Goal: Task Accomplishment & Management: Use online tool/utility

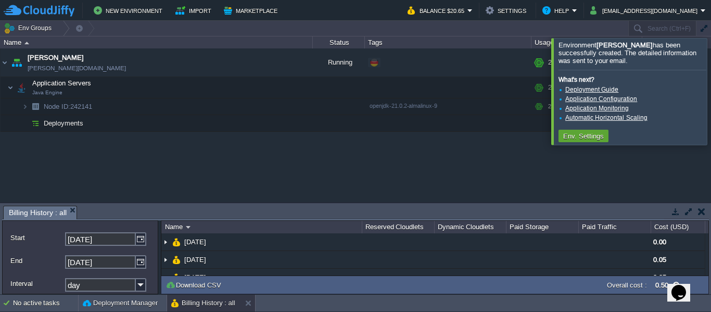
click at [547, 160] on div "garby [DOMAIN_NAME] Running + Add to Env Group RAM 31% CPU 1% 2 / 4 1% Applicat…" at bounding box center [355, 125] width 711 height 154
click at [316, 185] on div "garby [DOMAIN_NAME] Running + Add to Env Group RAM 31% CPU 1% 2 / 4 1% Applicat…" at bounding box center [355, 125] width 711 height 154
click at [594, 140] on button "Env. Settings" at bounding box center [583, 135] width 47 height 9
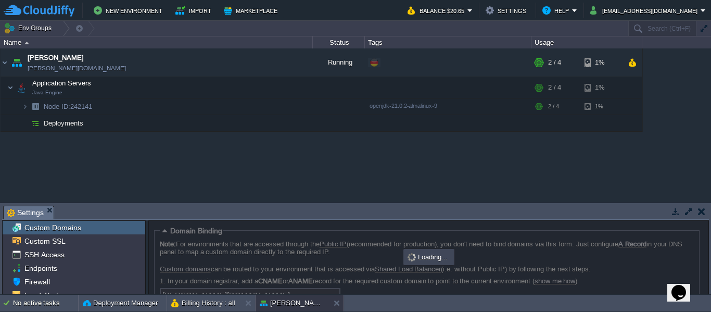
scroll to position [70, 0]
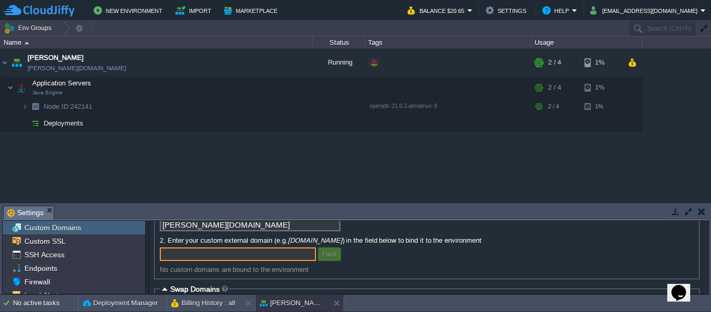
click at [44, 210] on em "Settings" at bounding box center [30, 212] width 47 height 13
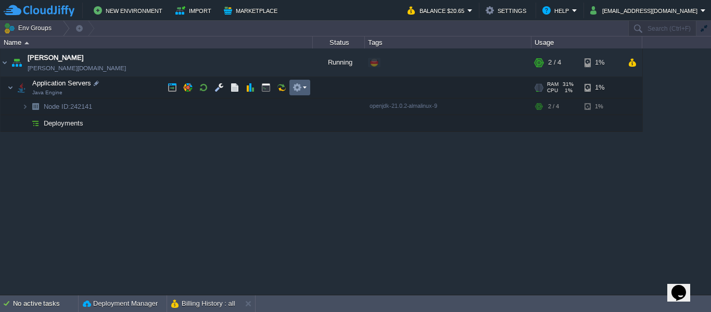
click at [307, 85] on td at bounding box center [299, 88] width 21 height 16
click at [225, 86] on td at bounding box center [219, 88] width 16 height 16
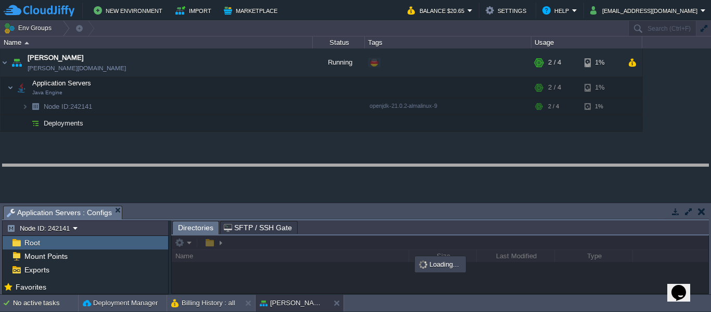
drag, startPoint x: 326, startPoint y: 207, endPoint x: 326, endPoint y: 156, distance: 51.0
click at [326, 156] on body "New Environment Import Marketplace Bonus $0.00 Upgrade Account Balance $20.65 S…" at bounding box center [355, 156] width 711 height 312
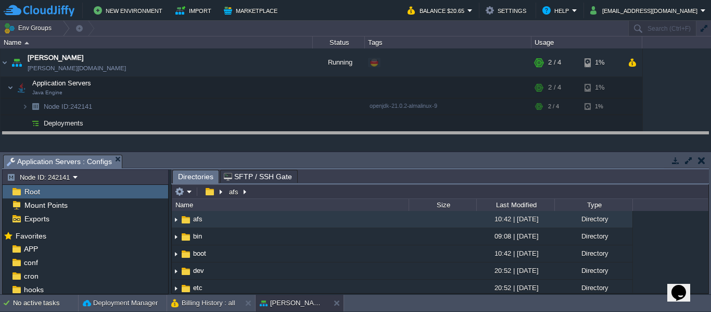
drag, startPoint x: 394, startPoint y: 158, endPoint x: 391, endPoint y: 128, distance: 30.3
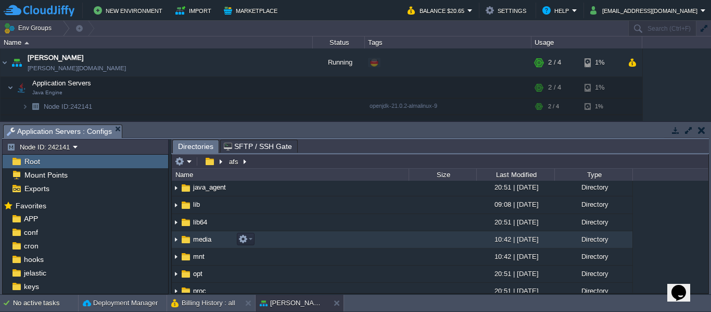
scroll to position [104, 0]
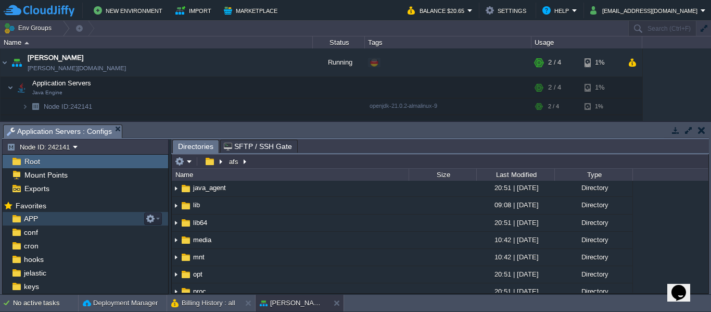
click at [27, 219] on span "APP" at bounding box center [31, 218] width 18 height 9
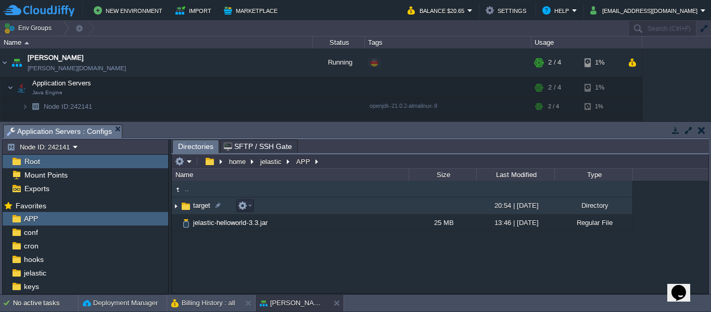
click at [179, 209] on img at bounding box center [176, 206] width 8 height 16
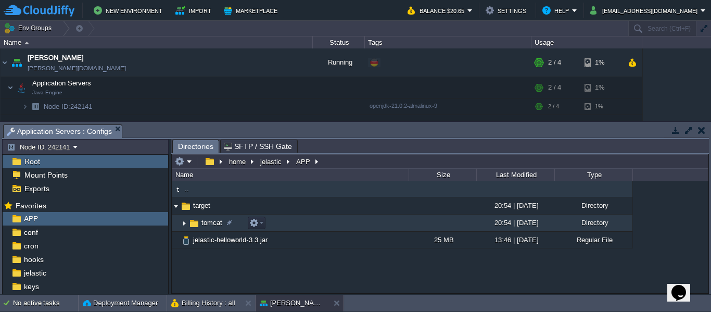
click at [184, 225] on img at bounding box center [184, 223] width 8 height 16
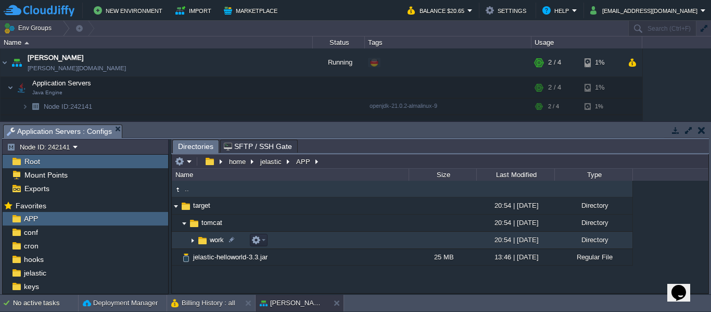
click at [192, 239] on img at bounding box center [192, 240] width 8 height 16
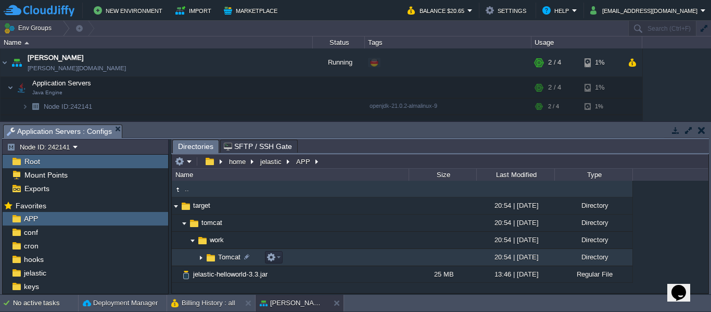
click at [204, 260] on img at bounding box center [201, 257] width 8 height 16
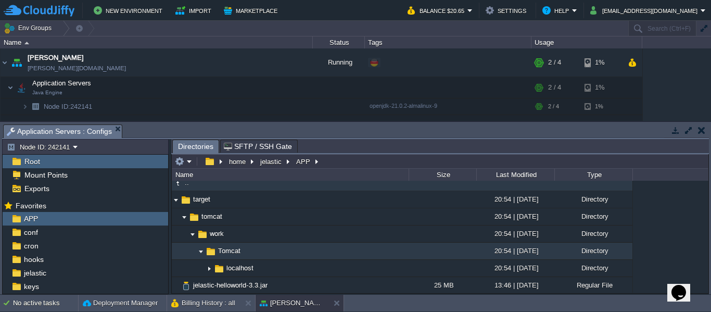
scroll to position [7, 0]
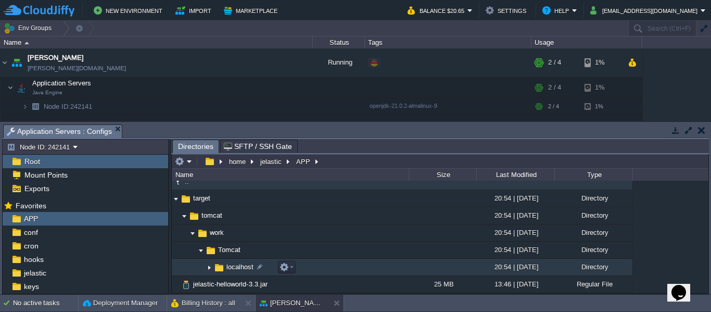
click at [210, 271] on img at bounding box center [209, 267] width 8 height 16
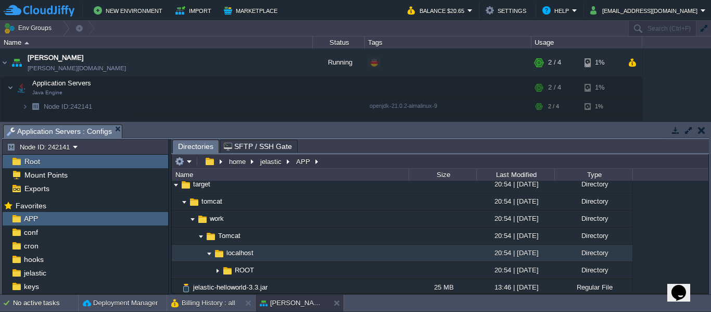
scroll to position [24, 0]
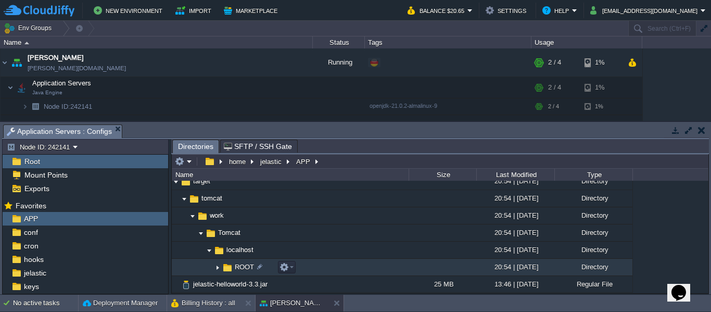
click at [217, 271] on img at bounding box center [217, 267] width 8 height 16
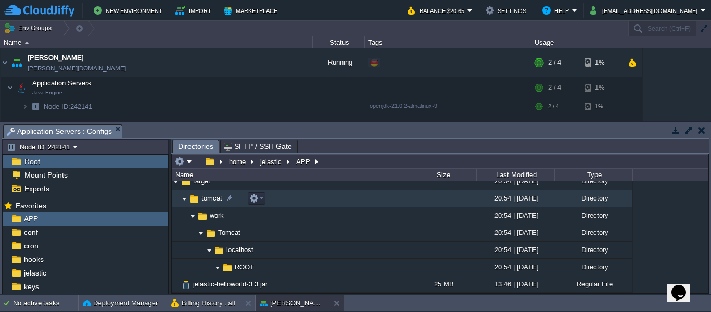
click at [185, 201] on img at bounding box center [184, 199] width 8 height 16
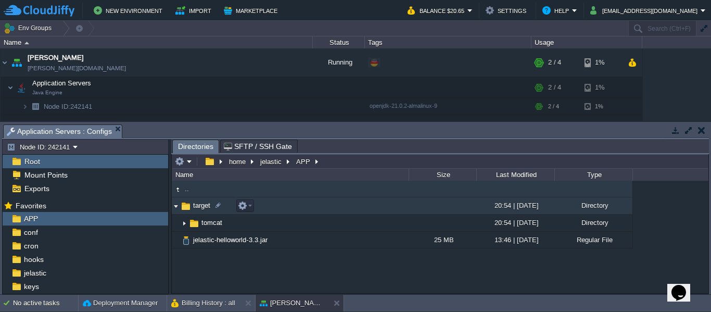
click at [178, 209] on img at bounding box center [176, 206] width 8 height 16
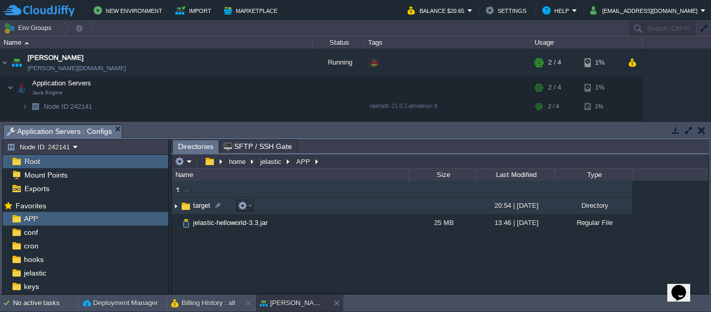
click at [173, 207] on img at bounding box center [176, 206] width 8 height 16
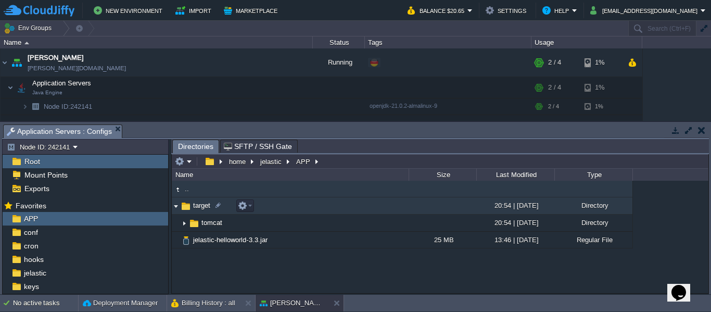
click at [173, 207] on img at bounding box center [176, 206] width 8 height 16
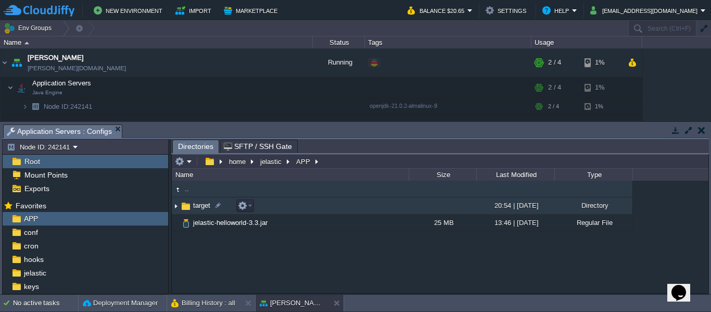
click at [174, 210] on img at bounding box center [176, 206] width 8 height 16
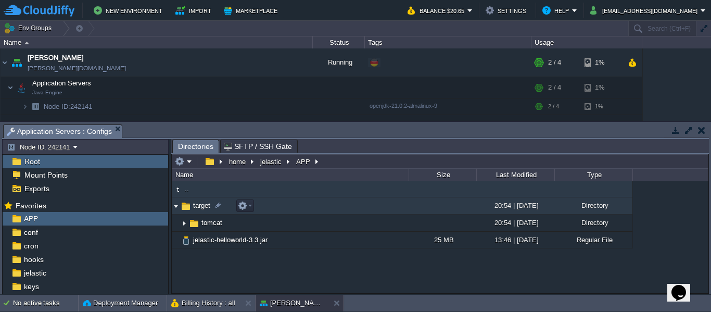
click at [174, 210] on img at bounding box center [176, 206] width 8 height 16
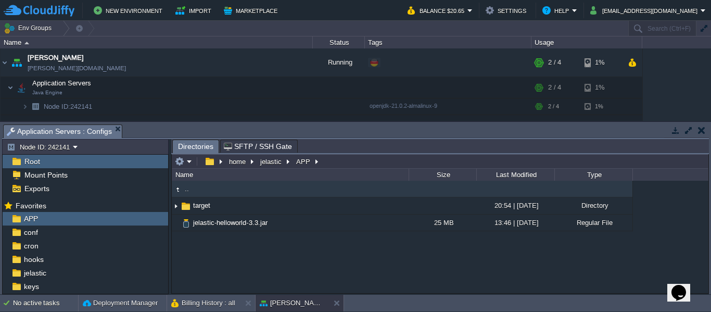
click at [273, 123] on div "Tasks Activity Log Archive Git / SVN Billing History : all Application Servers …" at bounding box center [355, 208] width 711 height 172
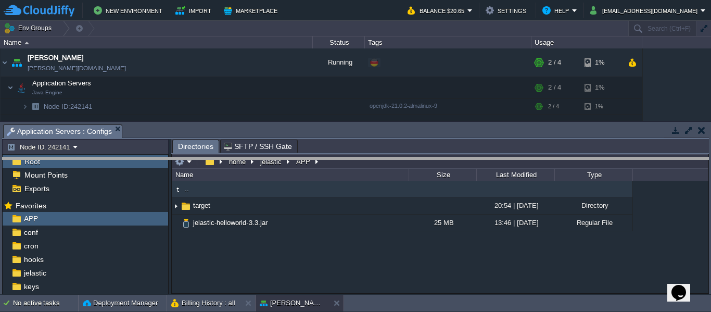
drag, startPoint x: 271, startPoint y: 125, endPoint x: 266, endPoint y: 158, distance: 33.2
click at [266, 158] on body "New Environment Import Marketplace Bonus $0.00 Upgrade Account Balance $20.65 S…" at bounding box center [355, 156] width 711 height 312
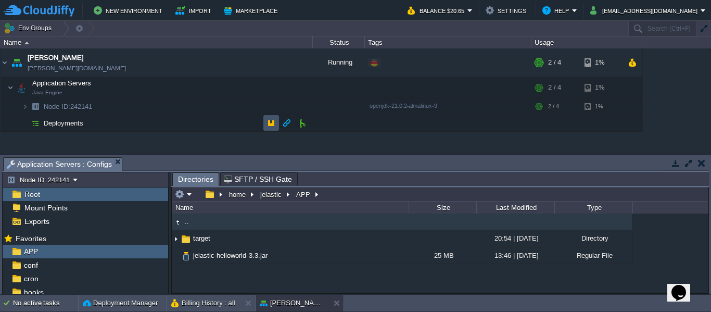
click at [272, 127] on button "button" at bounding box center [271, 122] width 9 height 9
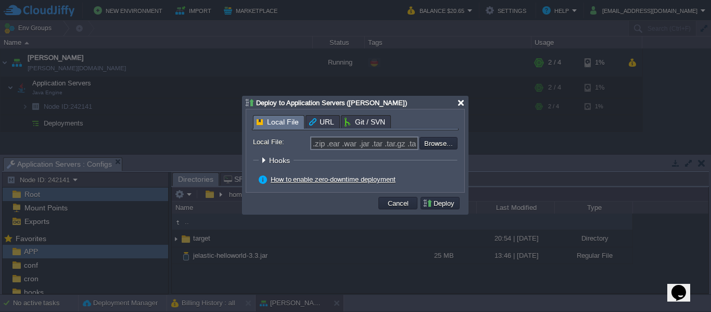
click at [461, 106] on div at bounding box center [461, 103] width 8 height 8
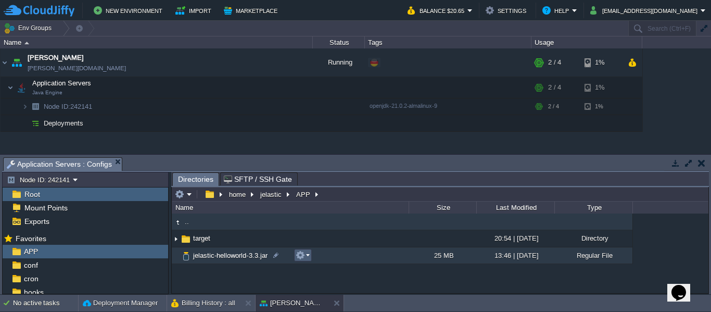
click at [311, 259] on td at bounding box center [303, 255] width 18 height 12
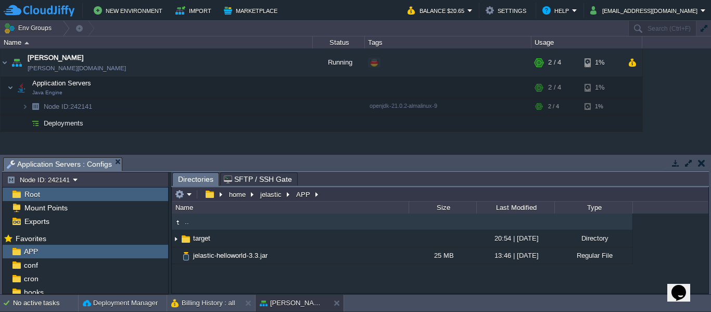
click at [257, 281] on div ".. target 20:54 | [DATE] Directory .. tomcat 20:54 | [DATE] Directory .. work 2…" at bounding box center [440, 252] width 537 height 79
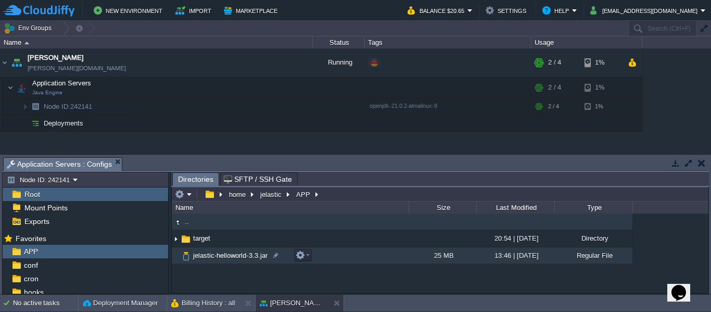
click at [312, 257] on td "jelastic-helloworld-3.3.jar" at bounding box center [290, 255] width 237 height 17
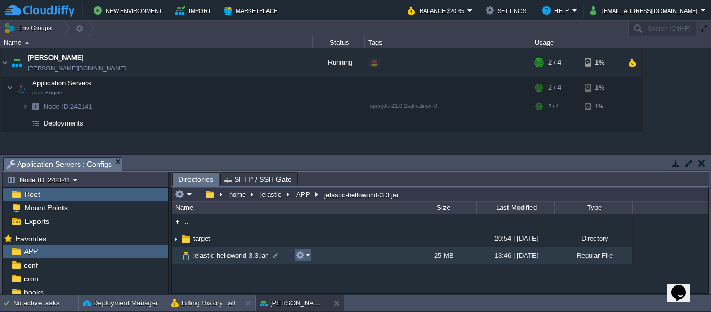
click at [306, 256] on em at bounding box center [303, 254] width 14 height 9
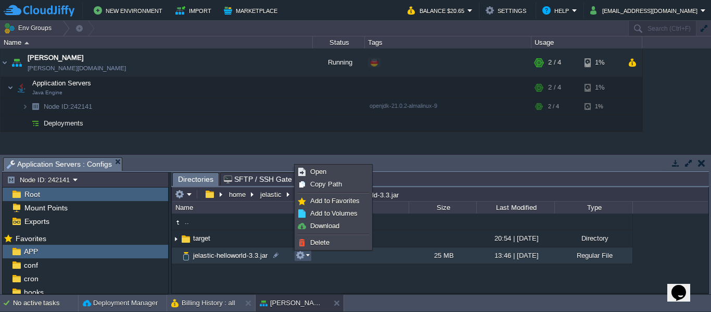
click at [292, 284] on div ".. target 20:54 | [DATE] Directory .. tomcat 20:54 | [DATE] Directory .. work 2…" at bounding box center [440, 252] width 537 height 79
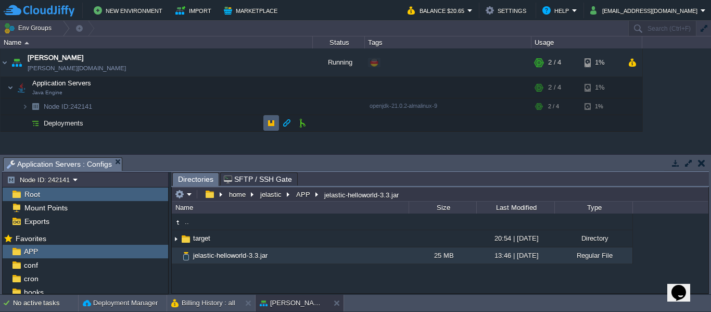
click at [271, 127] on button "button" at bounding box center [271, 122] width 9 height 9
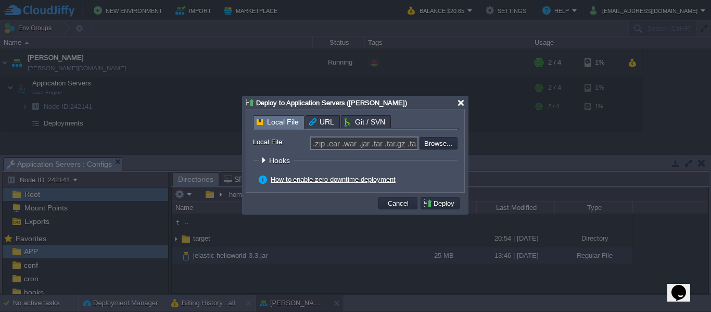
click at [463, 104] on div at bounding box center [461, 103] width 8 height 8
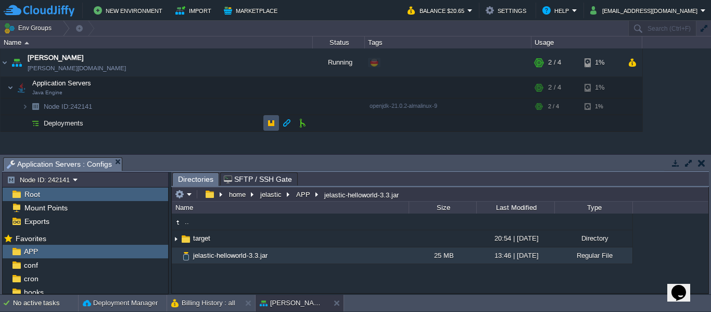
click at [269, 124] on button "button" at bounding box center [271, 122] width 9 height 9
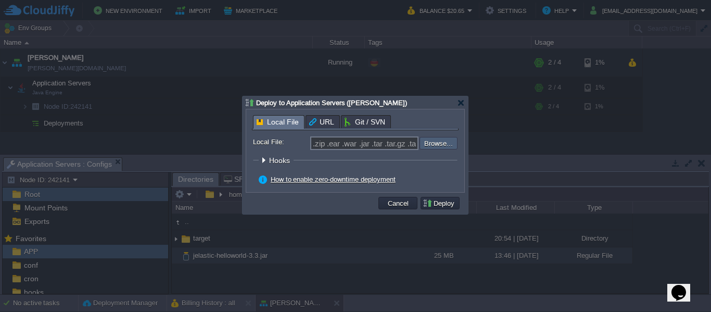
click at [445, 146] on input "file" at bounding box center [392, 143] width 132 height 12
type input "C:\fakepath\[PERSON_NAME]-1.0.1.jar"
type input "[PERSON_NAME]-1.0.1.jar"
click at [451, 208] on button "Deploy" at bounding box center [440, 202] width 35 height 9
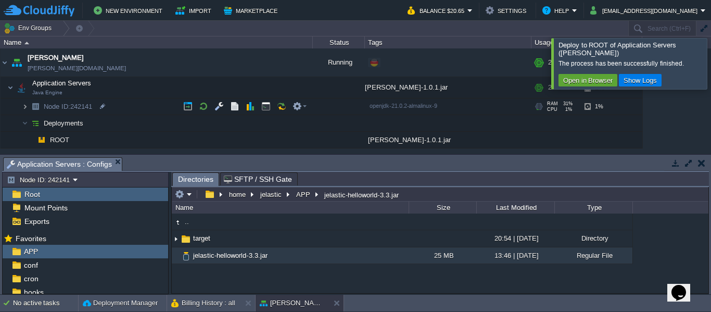
click at [27, 106] on img at bounding box center [25, 106] width 6 height 16
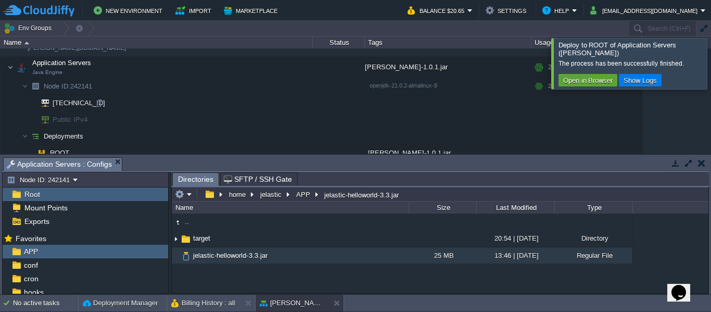
scroll to position [28, 0]
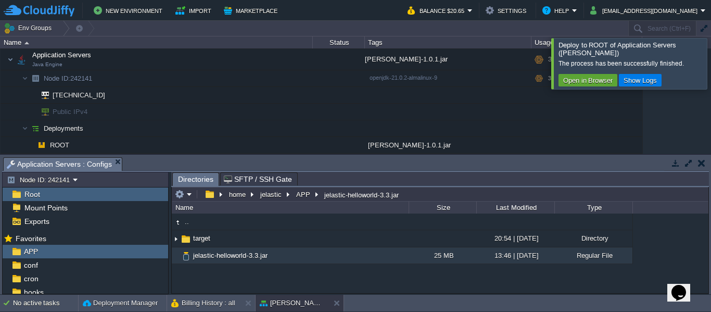
click at [47, 195] on div "Root" at bounding box center [86, 194] width 166 height 14
click at [44, 208] on span "Mount Points" at bounding box center [45, 207] width 47 height 9
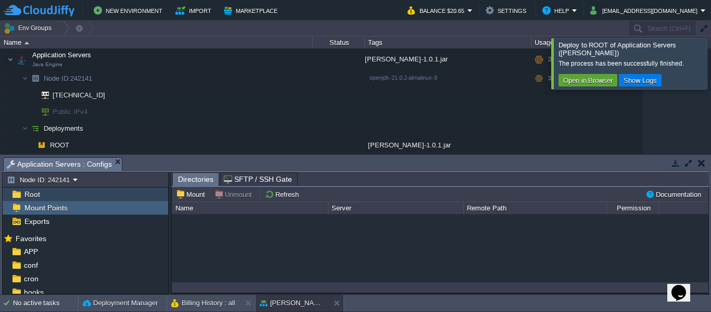
click at [37, 197] on span "Root" at bounding box center [31, 194] width 19 height 9
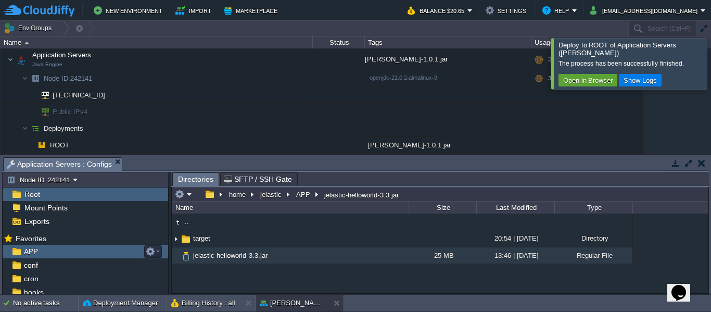
click at [55, 256] on div "APP" at bounding box center [86, 252] width 166 height 14
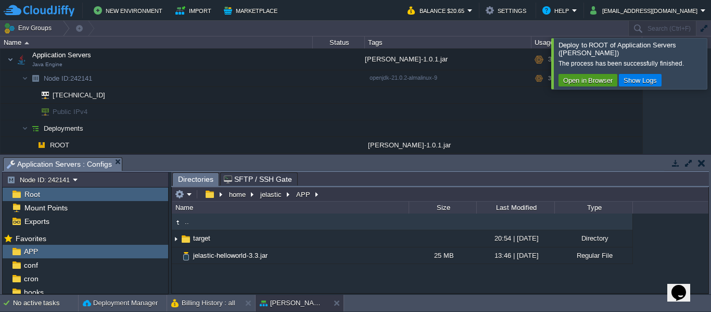
click at [569, 75] on button "Open in Browser" at bounding box center [588, 79] width 56 height 9
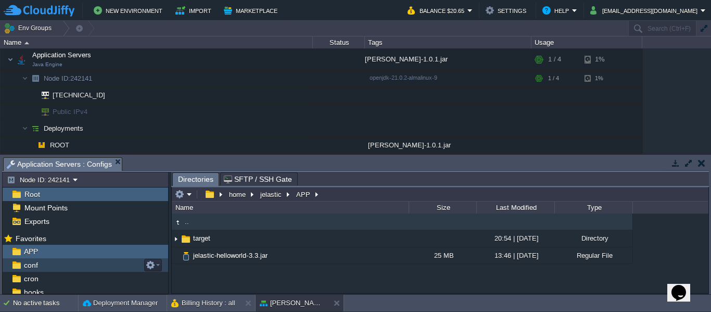
click at [56, 268] on div "conf" at bounding box center [86, 265] width 166 height 14
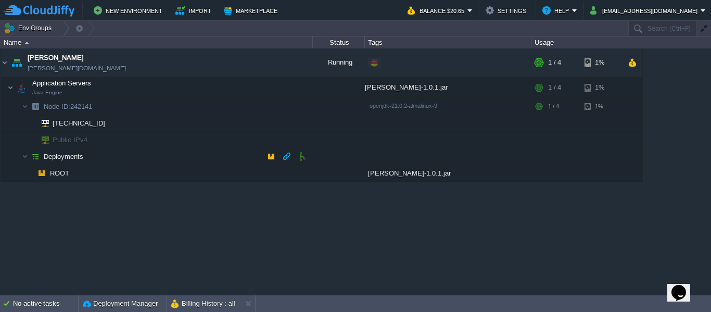
scroll to position [0, 0]
click at [225, 89] on td at bounding box center [219, 88] width 16 height 16
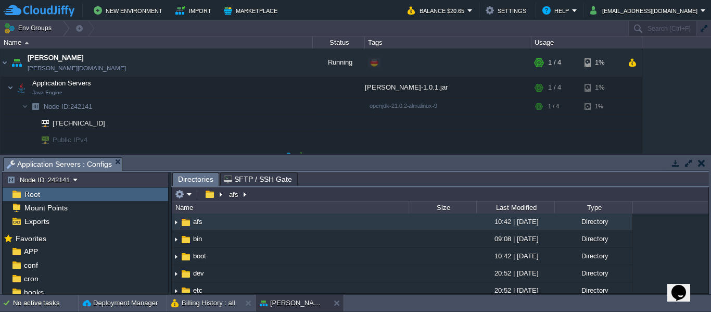
scroll to position [28, 0]
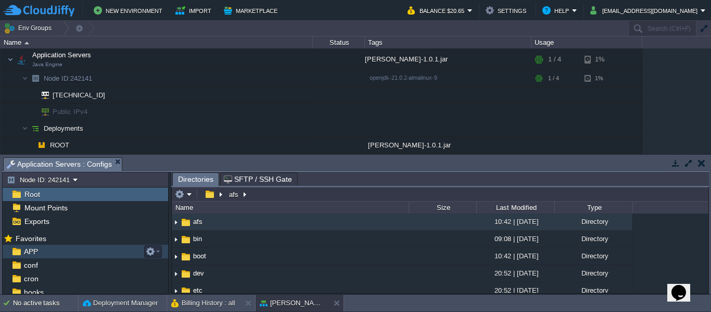
click at [28, 255] on span "APP" at bounding box center [31, 251] width 18 height 9
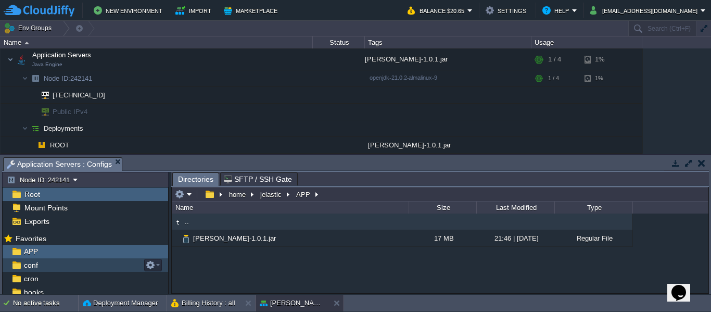
click at [42, 263] on div "conf" at bounding box center [86, 265] width 166 height 14
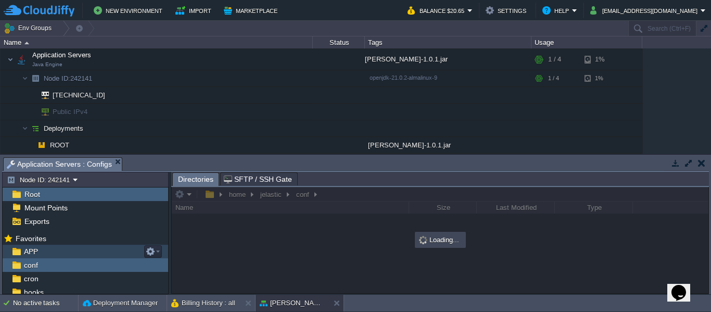
click at [37, 248] on span "APP" at bounding box center [31, 251] width 18 height 9
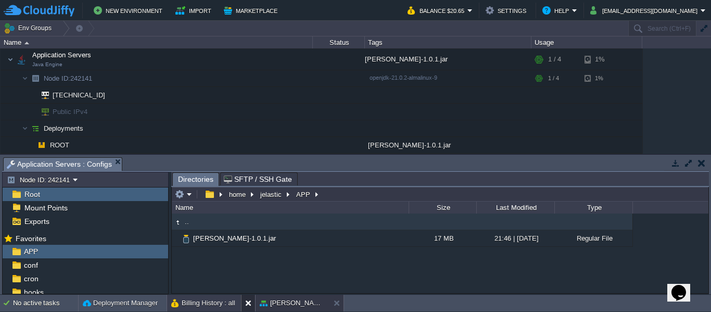
click at [247, 303] on button at bounding box center [250, 303] width 10 height 10
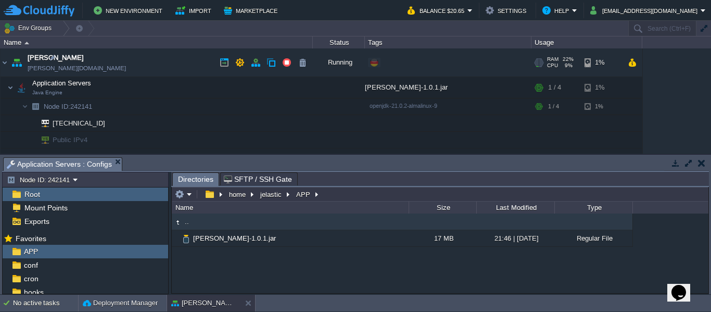
click at [78, 66] on link "[PERSON_NAME][DOMAIN_NAME]" at bounding box center [77, 68] width 98 height 10
click at [288, 181] on em "SFTP / SSH Gate" at bounding box center [260, 179] width 73 height 12
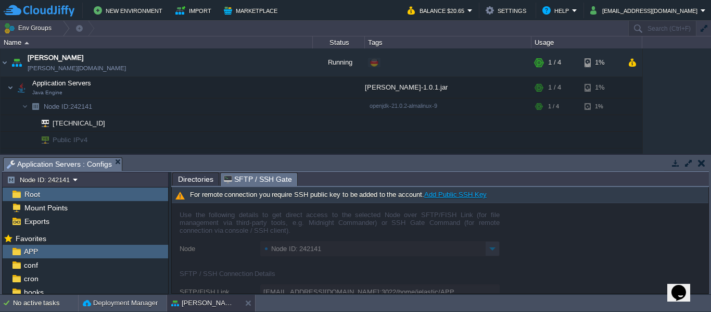
click at [195, 179] on span "Directories" at bounding box center [195, 179] width 35 height 12
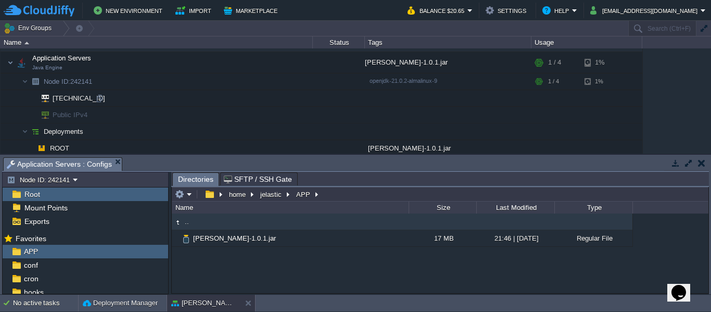
scroll to position [28, 0]
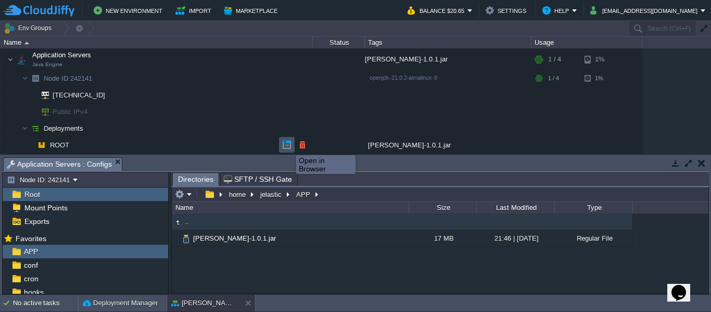
click at [288, 146] on button "button" at bounding box center [286, 144] width 9 height 9
click at [301, 146] on button "button" at bounding box center [302, 144] width 9 height 9
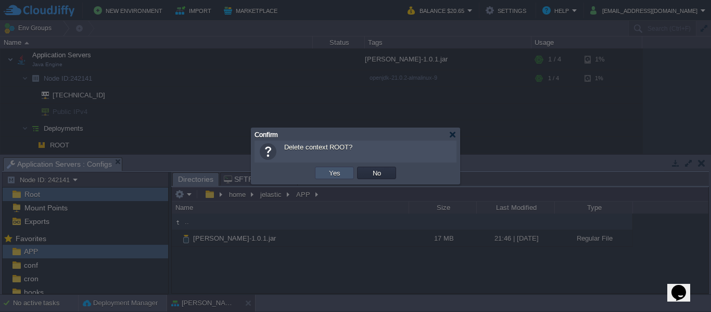
click at [331, 170] on button "Yes" at bounding box center [335, 172] width 18 height 9
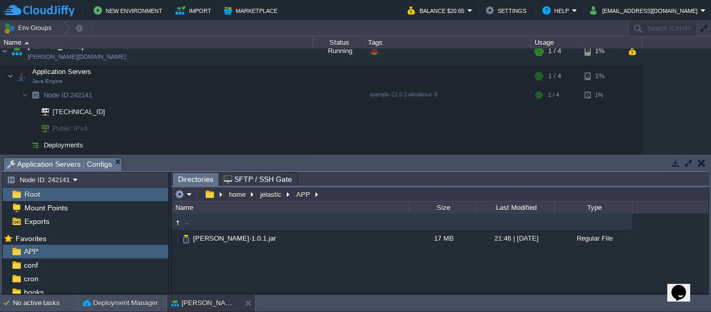
scroll to position [0, 0]
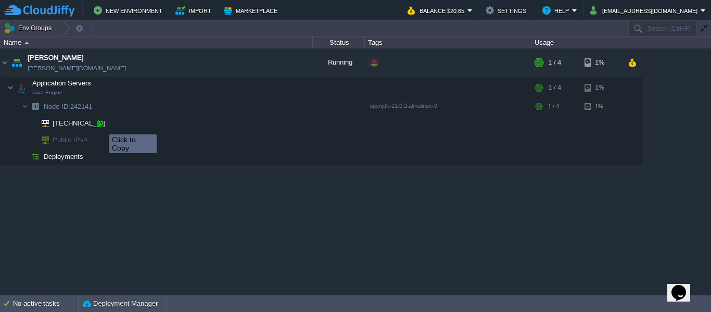
click at [102, 125] on div at bounding box center [99, 123] width 9 height 9
